Goal: Task Accomplishment & Management: Complete application form

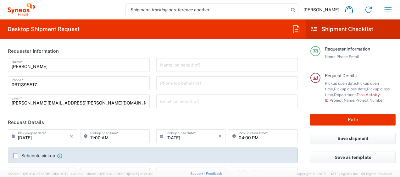
type input "4510"
type input "[GEOGRAPHIC_DATA]"
type input "Syneos Health France SARL"
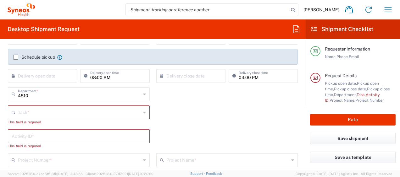
scroll to position [99, 0]
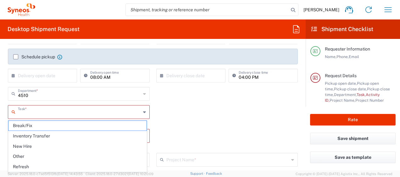
click at [79, 107] on input "text" at bounding box center [79, 111] width 123 height 11
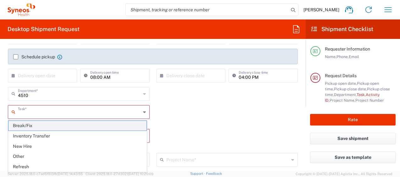
click at [73, 129] on span "Break/Fix" at bounding box center [77, 126] width 138 height 10
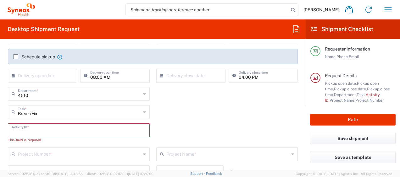
click at [70, 133] on input "text" at bounding box center [79, 130] width 134 height 11
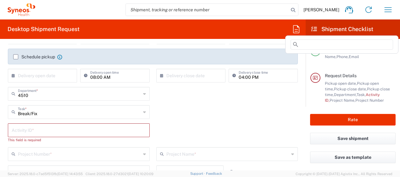
click at [300, 30] on icon at bounding box center [296, 29] width 10 height 10
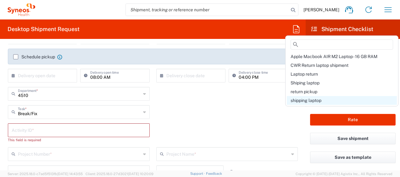
click at [310, 99] on span "shipping laptop" at bounding box center [306, 100] width 31 height 5
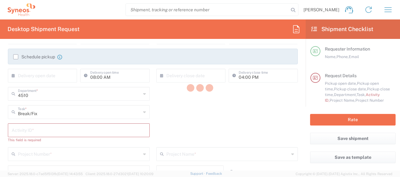
type input "Break/Fix"
type input "A220688"
type input "Project"
type input "4510 DEPARTMENTAL EXPENSE"
type input "Syneos Health"
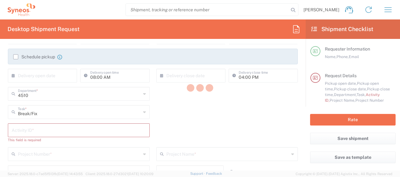
type input "[PERSON_NAME]"
type input "[STREET_ADDRESS][PERSON_NAME]"
type input "Imola"
type input "[GEOGRAPHIC_DATA]"
type input "40026"
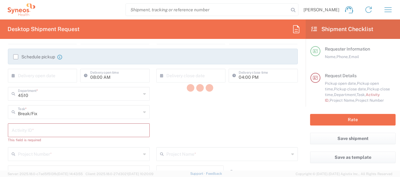
type input "[PERSON_NAME]"
type input "[PHONE_NUMBER]"
type input "Sender/Shipper"
type input "Repair/Warranty"
type input "Sender/Shipper"
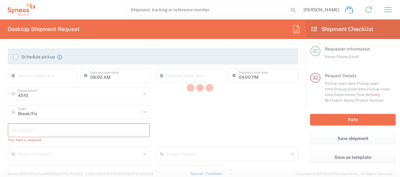
type input "Delivery Duty Paid"
type textarea "[PERSON_NAME][EMAIL_ADDRESS][PERSON_NAME][DOMAIN_NAME]"
type input "01:00 PM"
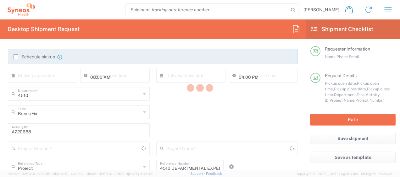
type input "4510 DEPARTMENTAL EXPENSE"
type input "Large Box"
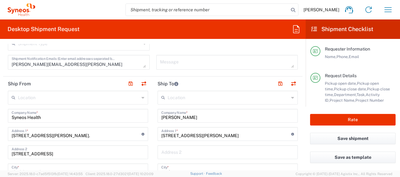
scroll to position [250, 0]
drag, startPoint x: 212, startPoint y: 118, endPoint x: 99, endPoint y: 118, distance: 112.6
paste input "[PERSON_NAME]"
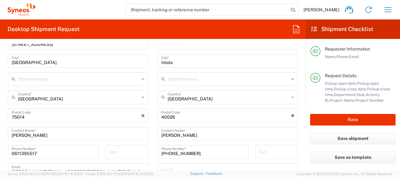
scroll to position [359, 0]
type input "[PERSON_NAME]"
drag, startPoint x: 224, startPoint y: 134, endPoint x: 96, endPoint y: 129, distance: 128.1
click at [96, 129] on div "Ship From Location [PERSON_NAME] LLC-[GEOGRAPHIC_DATA] [GEOGRAPHIC_DATA] [GEOGR…" at bounding box center [152, 125] width 299 height 317
paste input "[PERSON_NAME]"
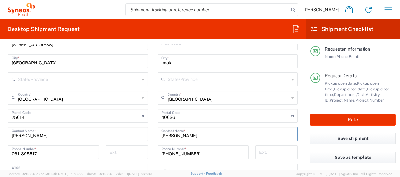
type input "[PERSON_NAME]"
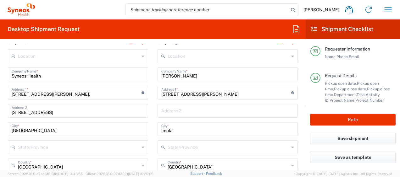
scroll to position [291, 0]
click at [213, 93] on input "[STREET_ADDRESS][PERSON_NAME]" at bounding box center [226, 92] width 130 height 11
drag, startPoint x: 213, startPoint y: 93, endPoint x: 127, endPoint y: 101, distance: 86.8
paste input "Tommaseo 13"
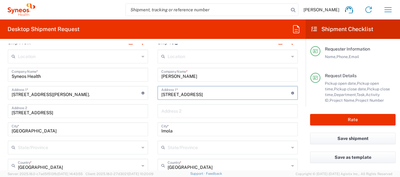
type input "[STREET_ADDRESS]"
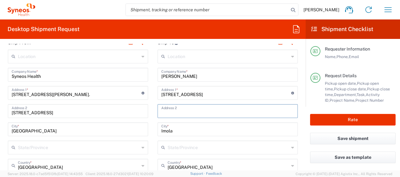
click at [177, 112] on input "text" at bounding box center [227, 110] width 133 height 11
paste input "Torrefazione Griso"
type input "Torrefazione Griso"
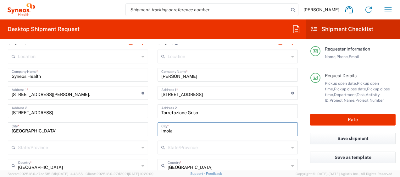
drag, startPoint x: 188, startPoint y: 134, endPoint x: 108, endPoint y: 137, distance: 79.6
paste input "Seveso"
type input "Seveso"
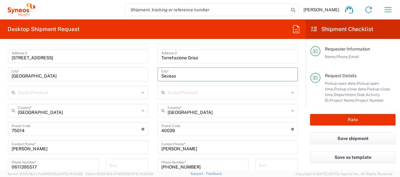
scroll to position [349, 0]
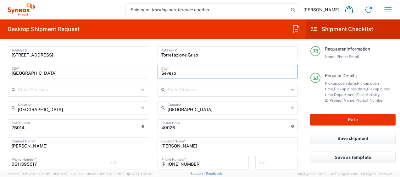
click at [194, 129] on input "undefined" at bounding box center [226, 125] width 130 height 11
drag, startPoint x: 194, startPoint y: 129, endPoint x: 138, endPoint y: 138, distance: 57.1
click at [138, 138] on div "Ship From Location [PERSON_NAME] LLC-[GEOGRAPHIC_DATA] [GEOGRAPHIC_DATA] [GEOGR…" at bounding box center [152, 136] width 299 height 317
paste input "20822"
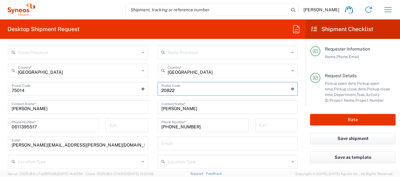
scroll to position [387, 0]
type input "20822"
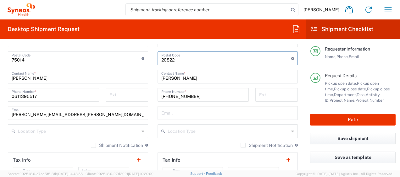
scroll to position [418, 0]
drag, startPoint x: 203, startPoint y: 97, endPoint x: 149, endPoint y: 101, distance: 54.9
click at [149, 101] on div "Ship From Location [PERSON_NAME] LLC-[GEOGRAPHIC_DATA] [GEOGRAPHIC_DATA] [GEOGR…" at bounding box center [152, 67] width 299 height 317
paste input "7 905 8315"
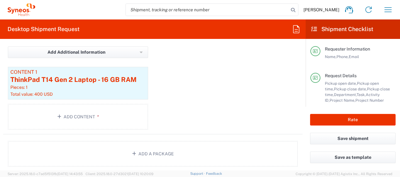
scroll to position [718, 0]
type input "[PHONE_NUMBER]"
click at [325, 116] on button "Rate" at bounding box center [353, 120] width 86 height 12
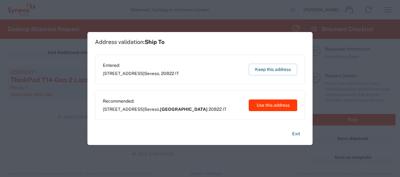
click at [271, 106] on button "Use this address" at bounding box center [273, 106] width 48 height 12
type input "[GEOGRAPHIC_DATA]"
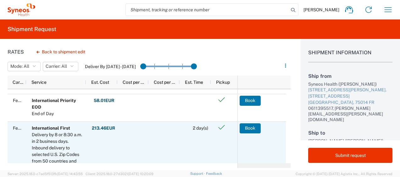
scroll to position [69, 0]
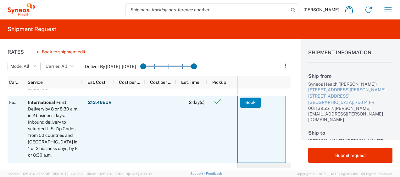
click at [251, 104] on button "Book" at bounding box center [250, 103] width 21 height 10
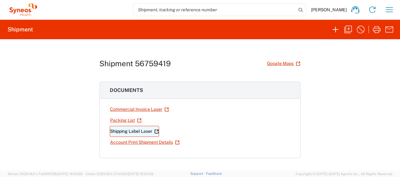
click at [128, 132] on link "Shipping Label Laser" at bounding box center [134, 131] width 49 height 11
